Goal: Task Accomplishment & Management: Manage account settings

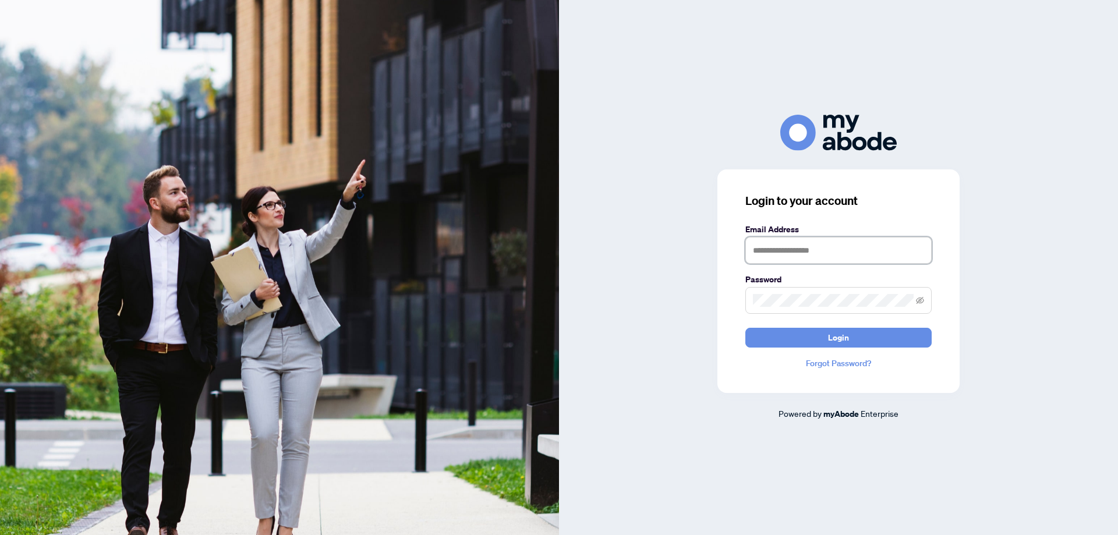
click at [793, 247] on input "text" at bounding box center [838, 250] width 186 height 27
type input "**********"
click at [889, 340] on button "Login" at bounding box center [838, 338] width 186 height 20
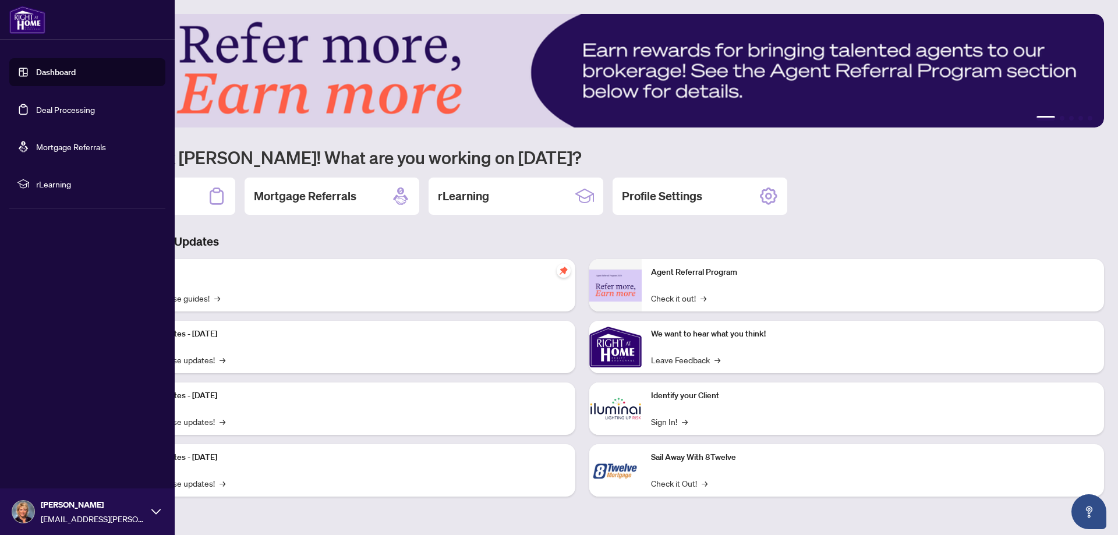
click at [41, 104] on link "Deal Processing" at bounding box center [65, 109] width 59 height 10
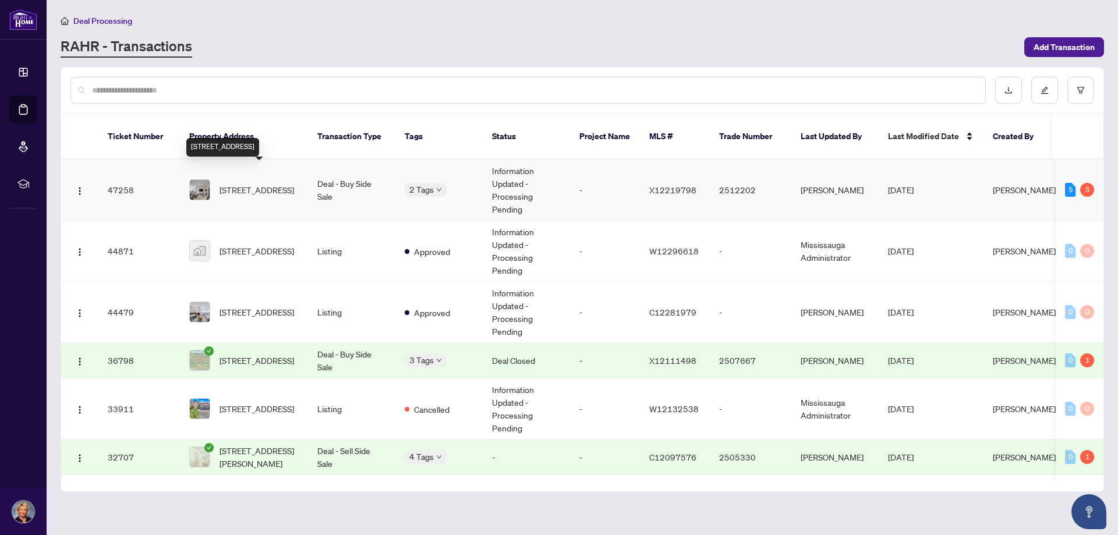
click at [269, 183] on span "[STREET_ADDRESS]" at bounding box center [256, 189] width 75 height 13
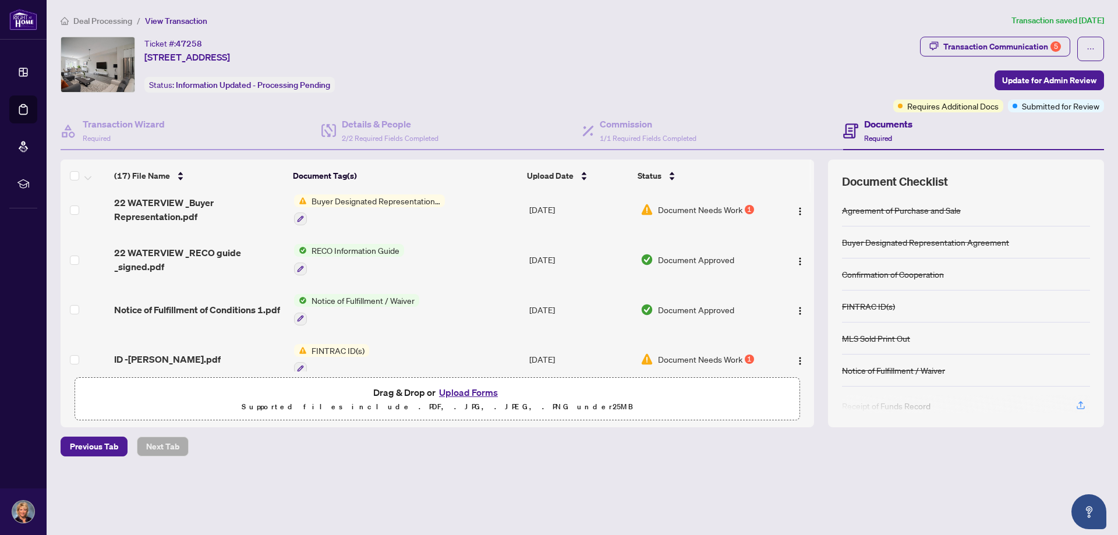
scroll to position [407, 0]
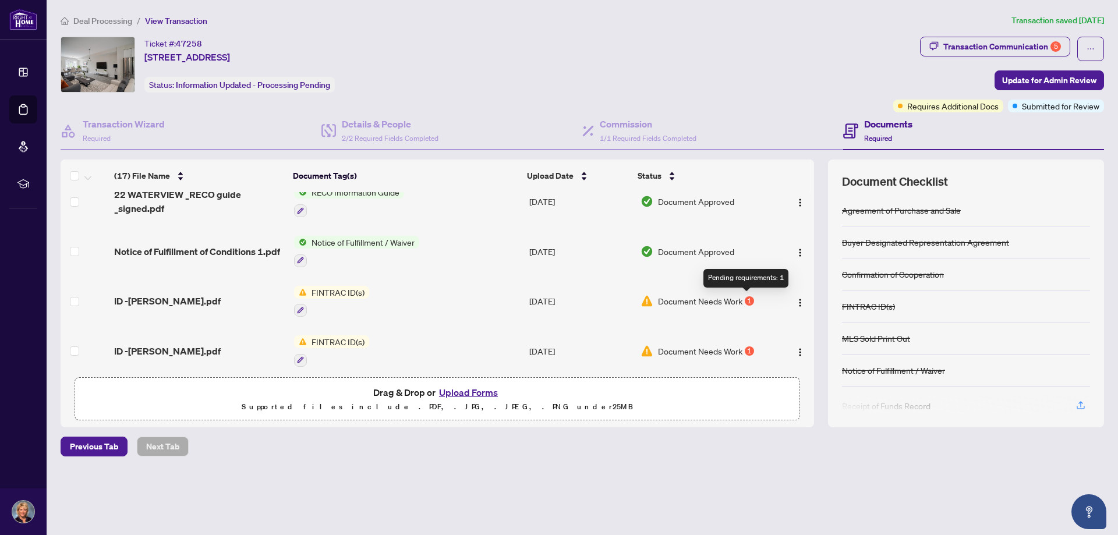
click at [744, 297] on div "1" at bounding box center [748, 300] width 9 height 9
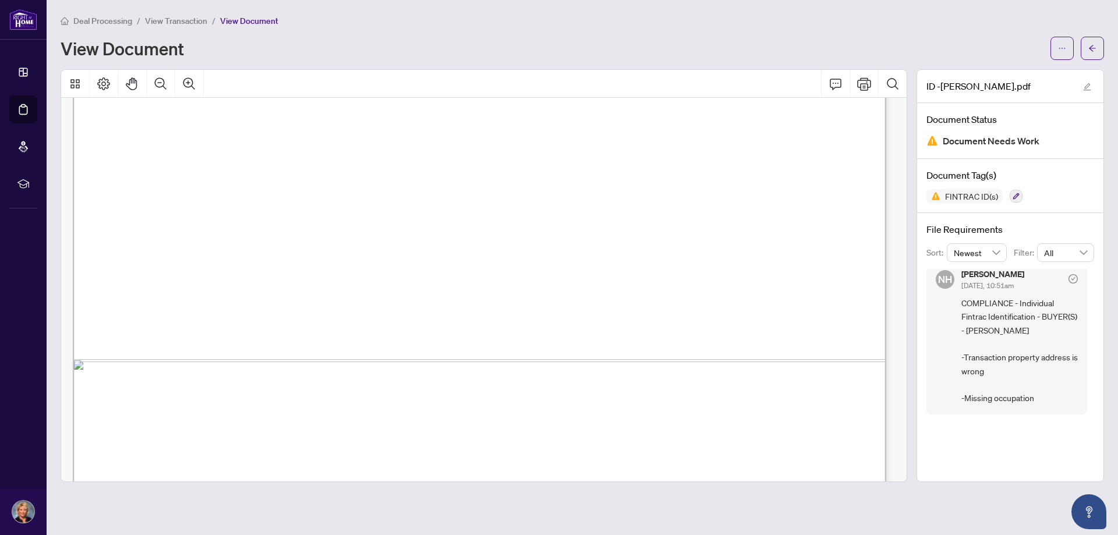
scroll to position [3928, 0]
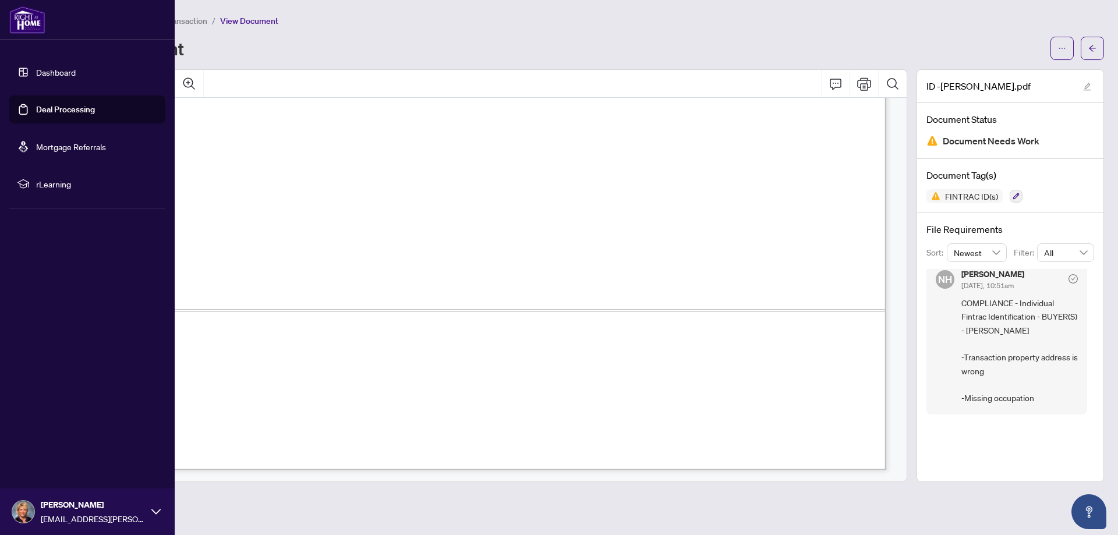
click at [59, 112] on link "Deal Processing" at bounding box center [65, 109] width 59 height 10
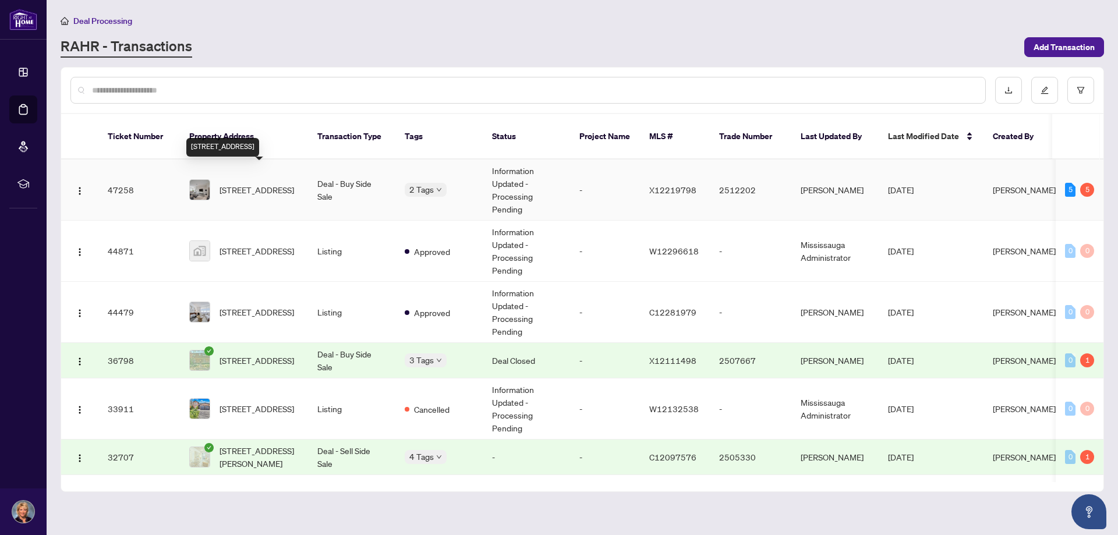
click at [236, 183] on span "[STREET_ADDRESS]" at bounding box center [256, 189] width 75 height 13
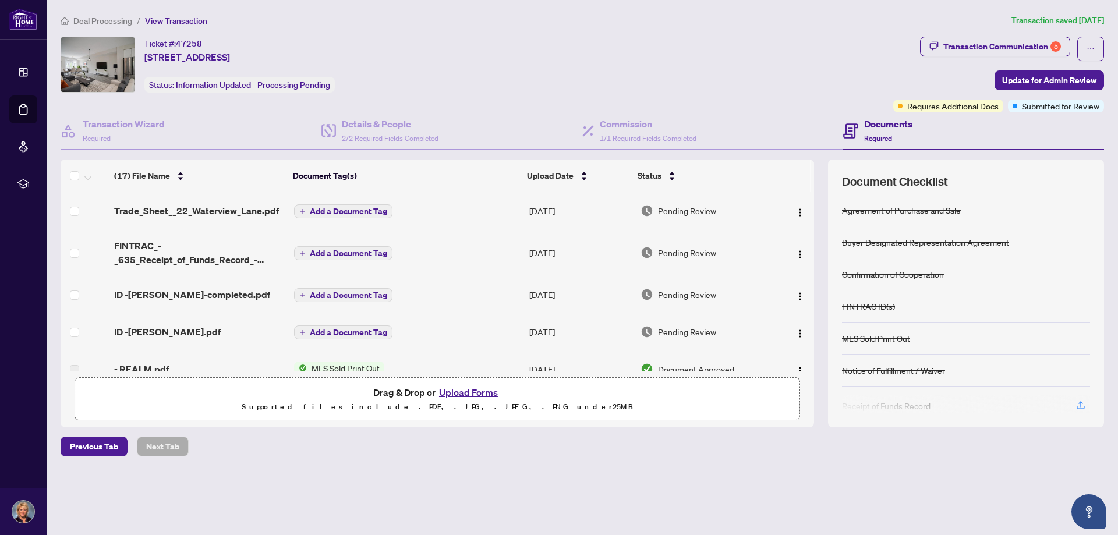
click at [483, 395] on button "Upload Forms" at bounding box center [468, 392] width 66 height 15
